Goal: Task Accomplishment & Management: Use online tool/utility

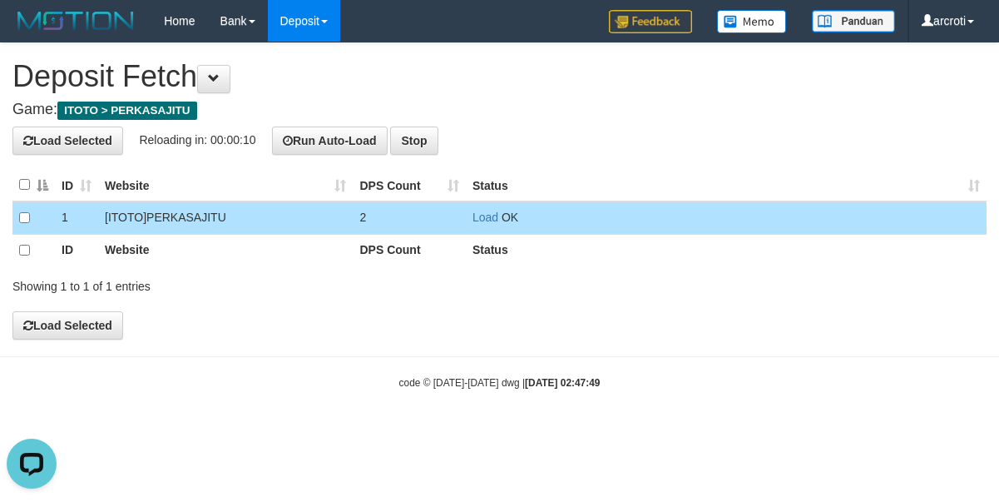
drag, startPoint x: 353, startPoint y: 319, endPoint x: 339, endPoint y: 312, distance: 14.9
click at [353, 319] on div "**********" at bounding box center [499, 190] width 999 height 295
